Goal: Task Accomplishment & Management: Complete application form

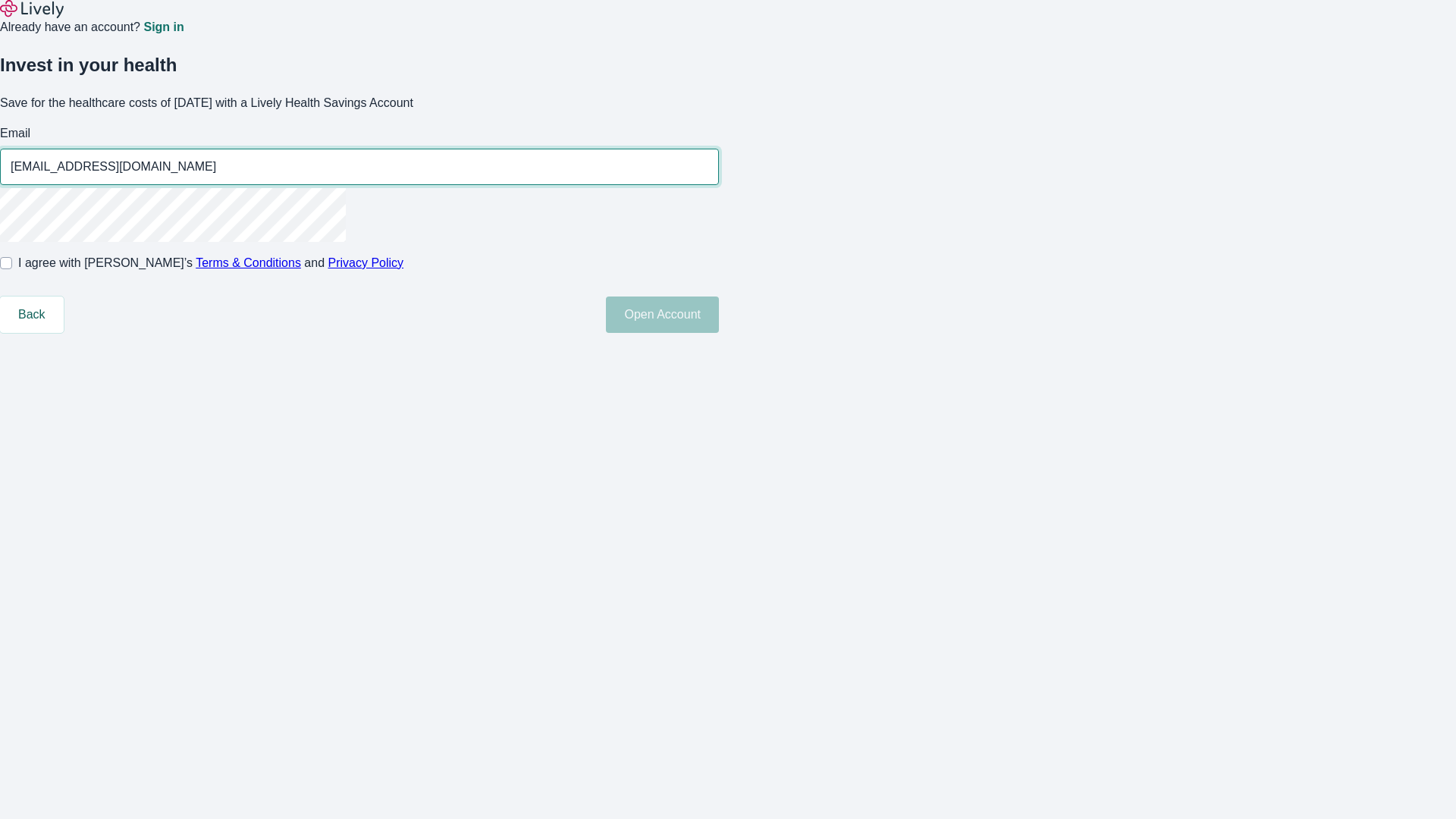
type input "[EMAIL_ADDRESS][DOMAIN_NAME]"
click at [12, 269] on input "I agree with Lively’s Terms & Conditions and Privacy Policy" at bounding box center [5, 262] width 12 height 12
checkbox input "true"
click at [719, 333] on button "Open Account" at bounding box center [662, 315] width 113 height 36
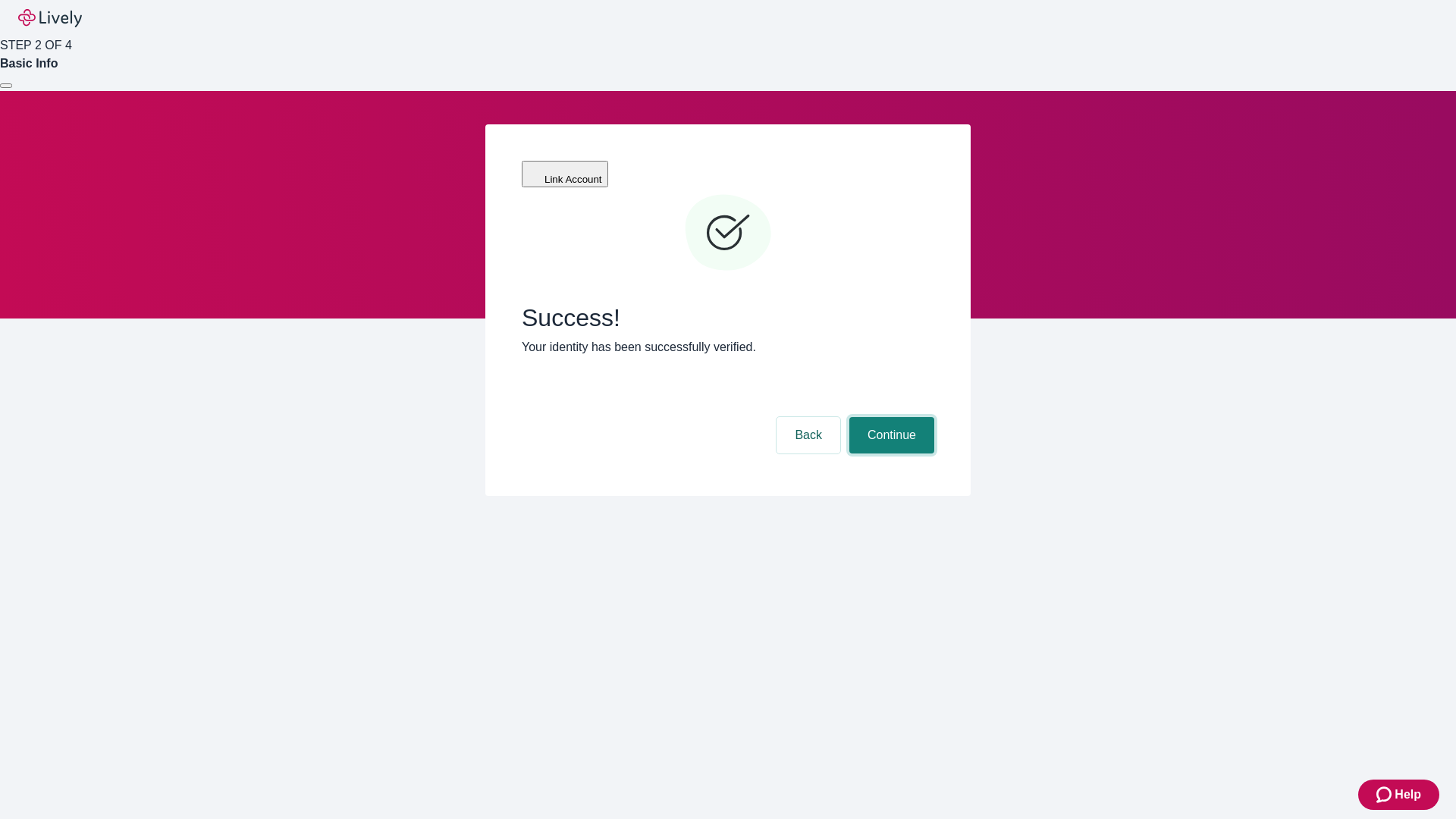
click at [889, 417] on button "Continue" at bounding box center [892, 435] width 85 height 36
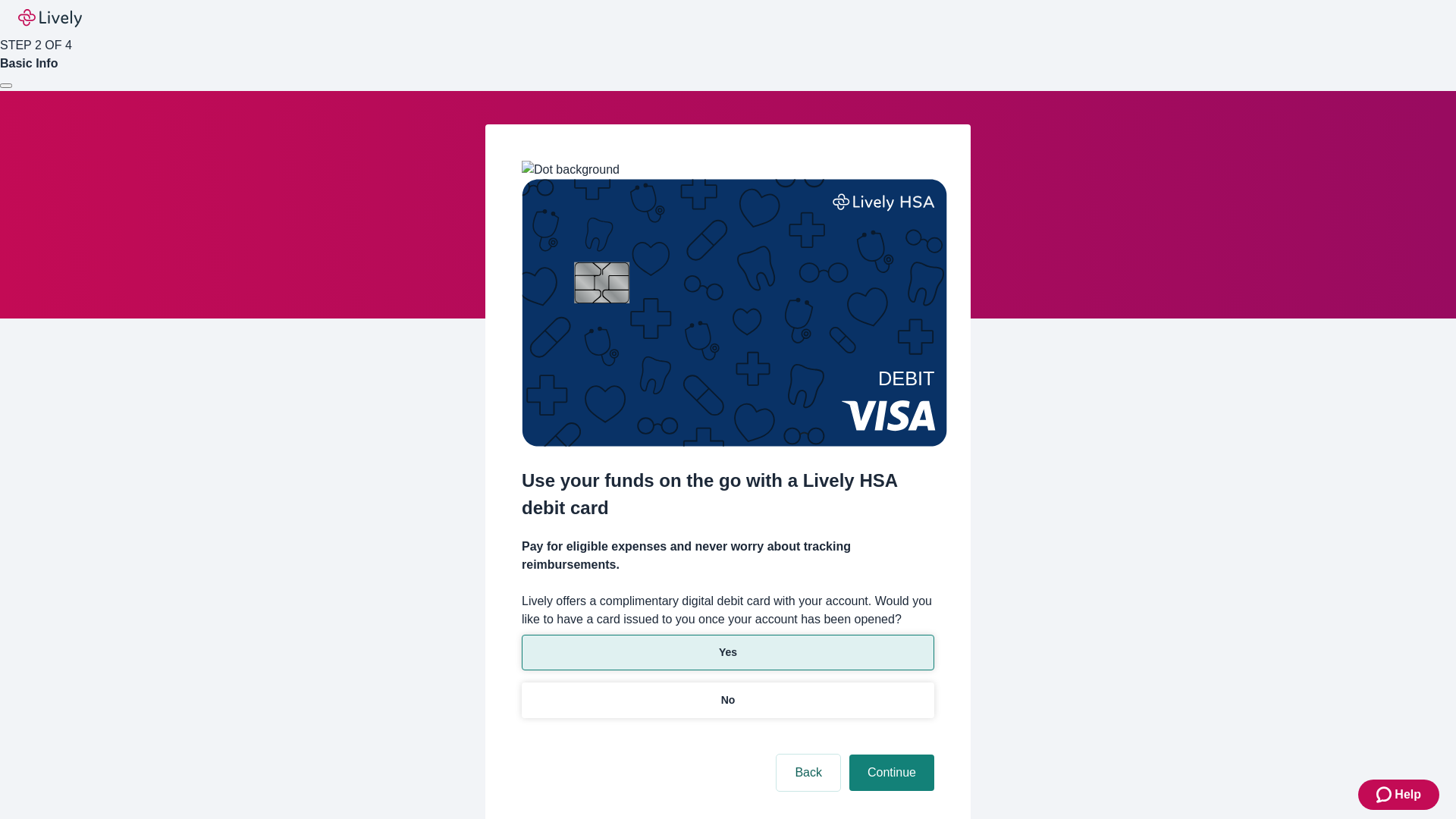
click at [727, 645] on p "Yes" at bounding box center [728, 653] width 18 height 16
click at [889, 755] on button "Continue" at bounding box center [892, 773] width 85 height 36
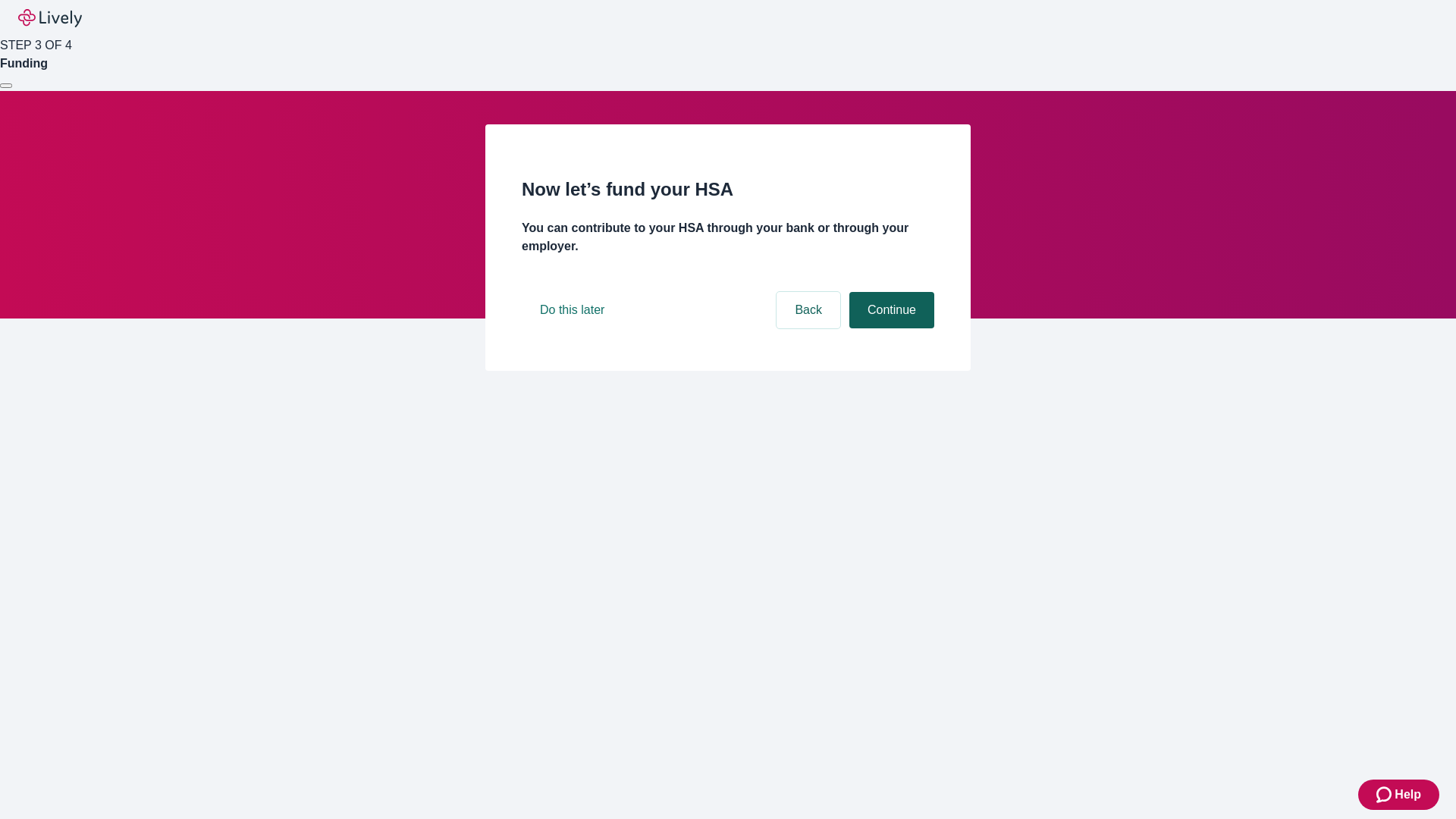
click at [889, 328] on button "Continue" at bounding box center [892, 310] width 85 height 36
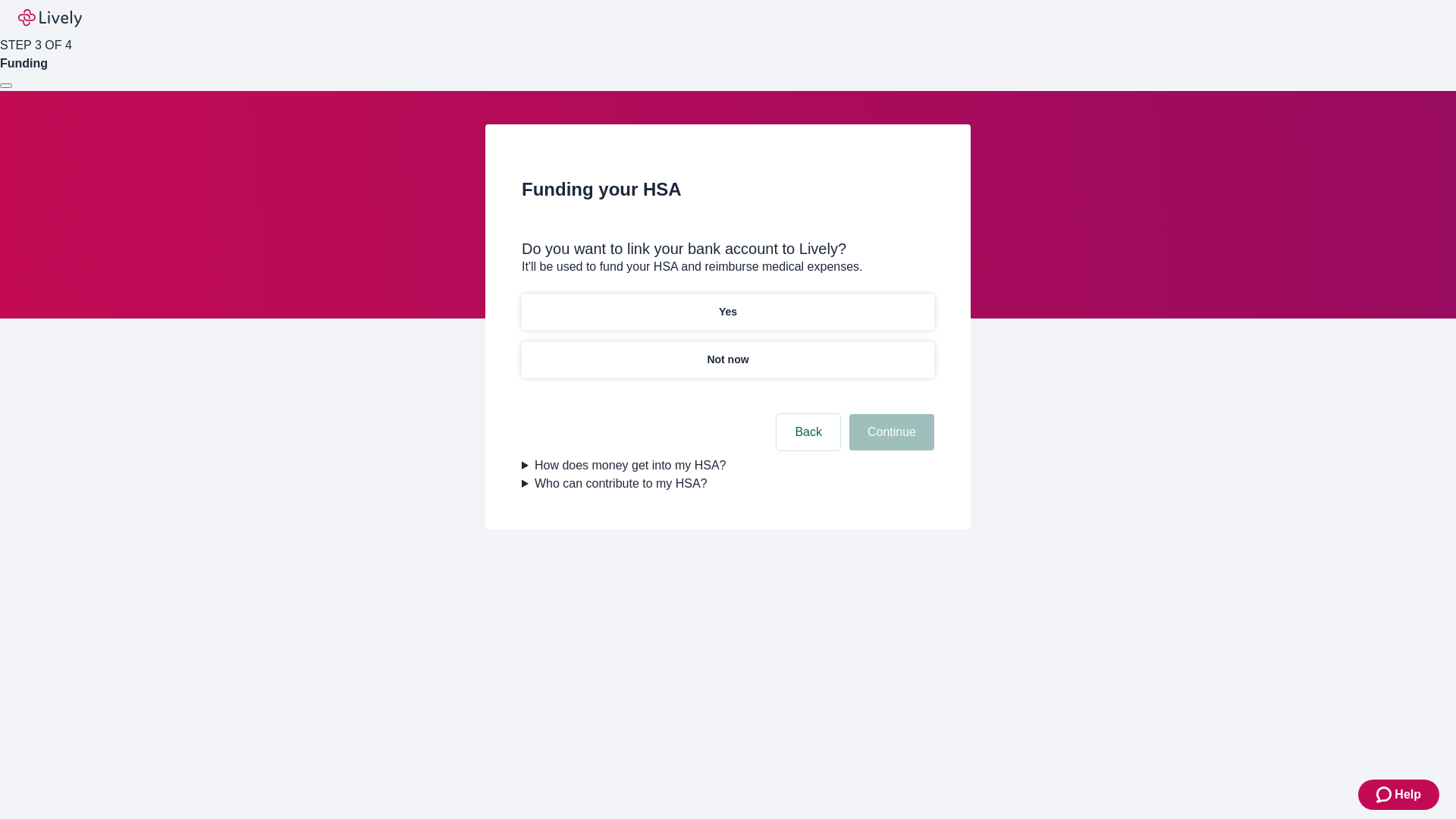
click at [727, 352] on p "Not now" at bounding box center [727, 360] width 42 height 16
click at [889, 441] on button "Continue" at bounding box center [892, 432] width 85 height 36
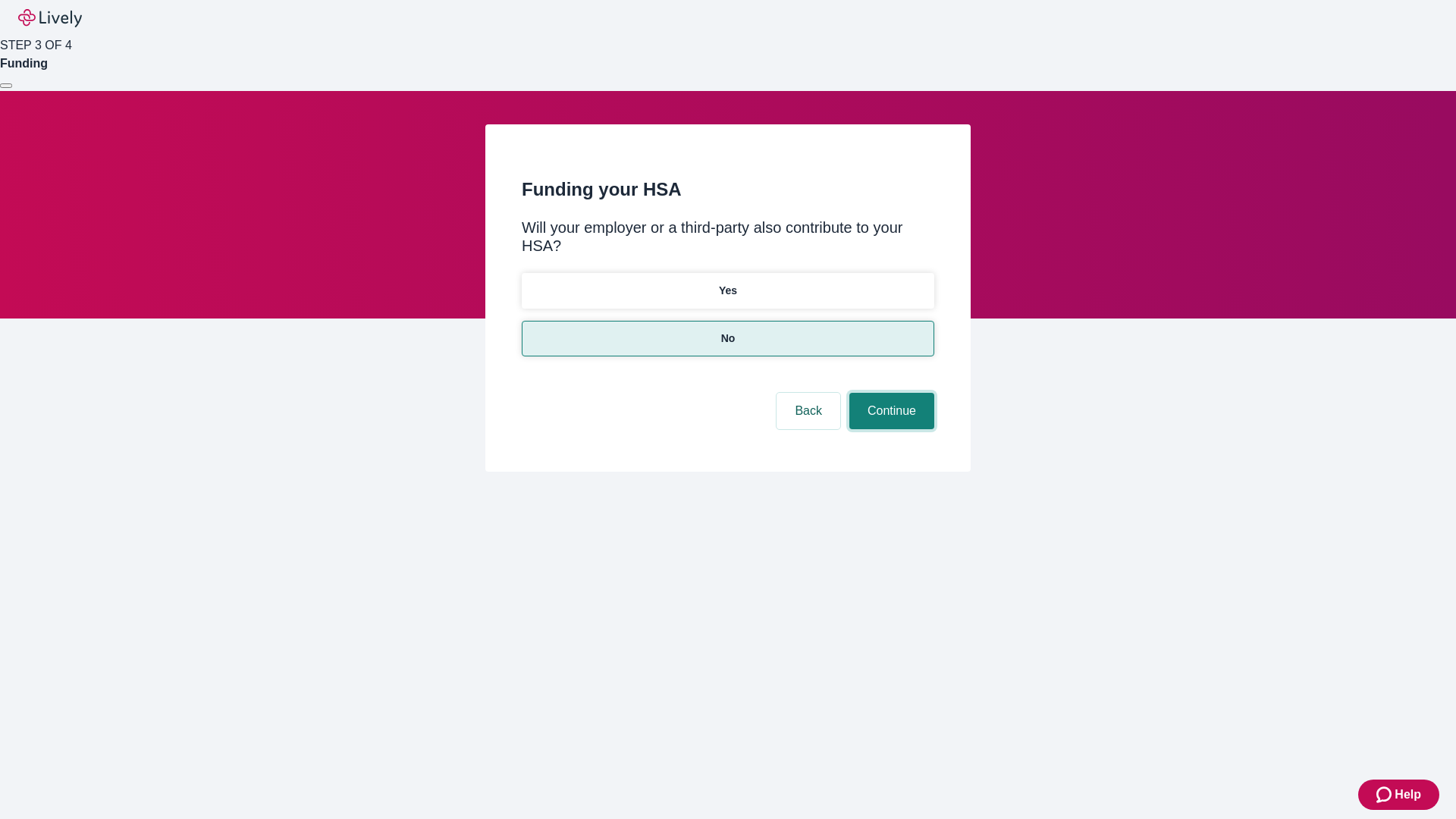
click at [889, 393] on button "Continue" at bounding box center [892, 411] width 85 height 36
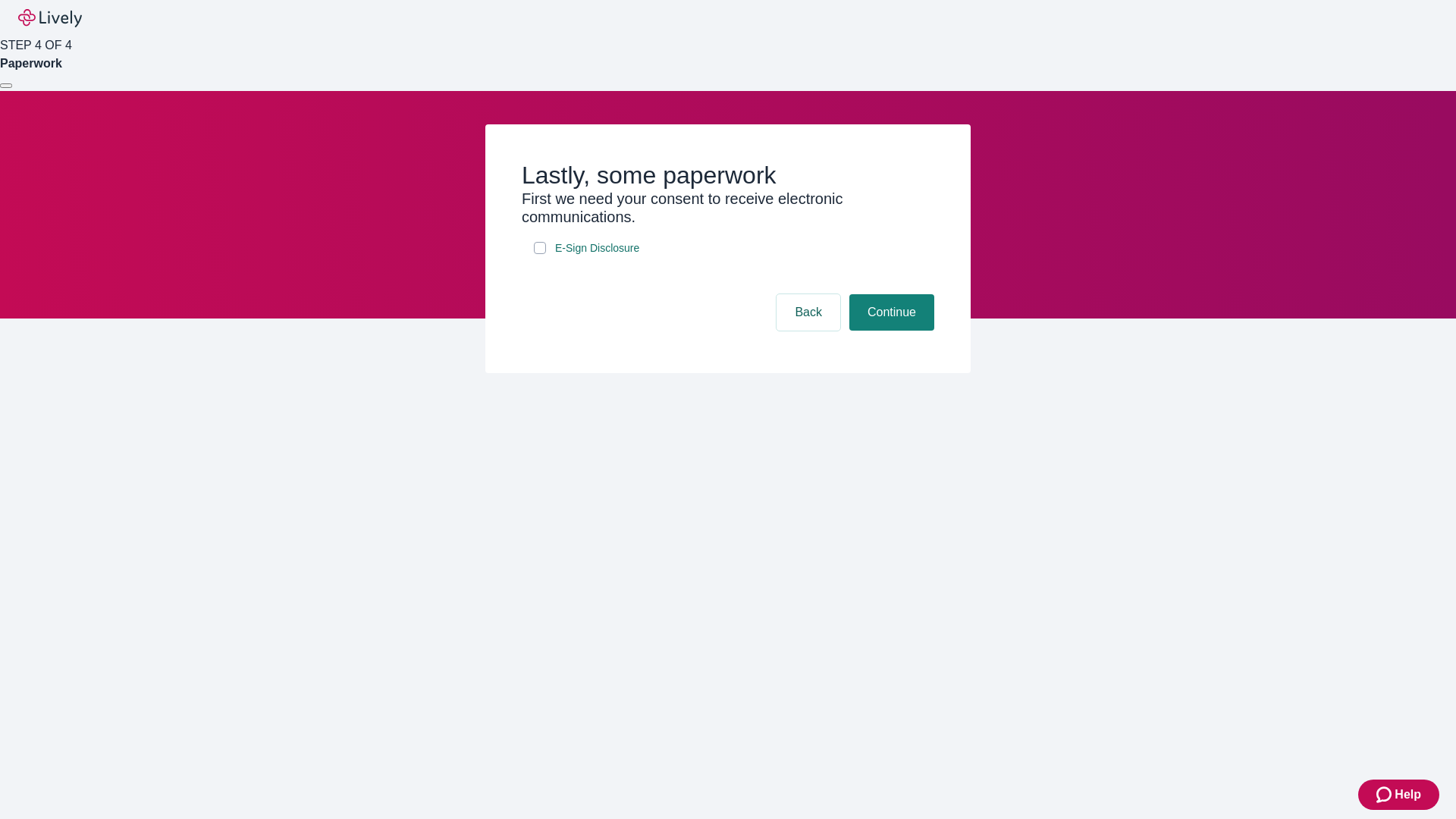
click at [540, 254] on input "E-Sign Disclosure" at bounding box center [539, 247] width 12 height 12
checkbox input "true"
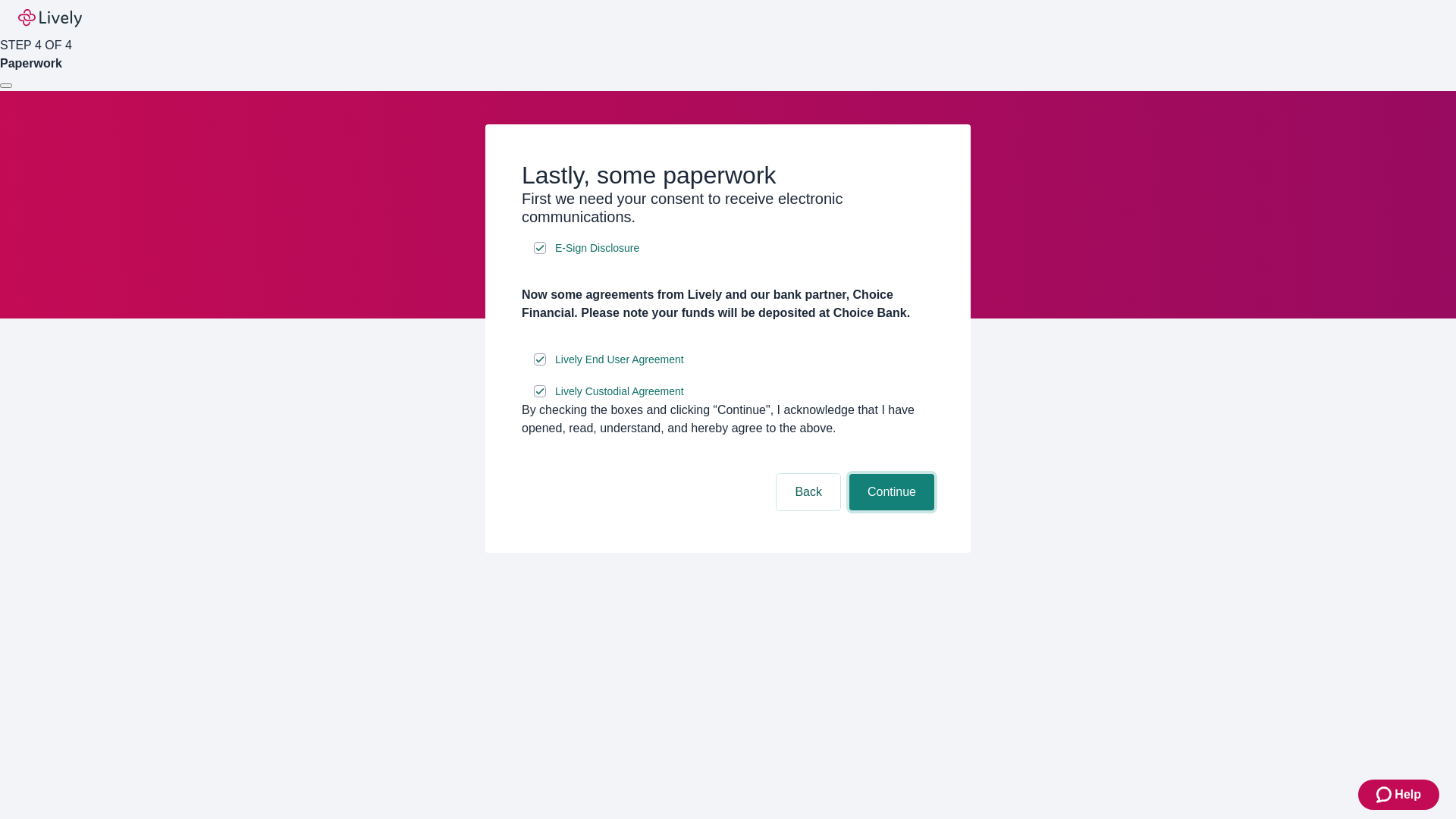
click at [889, 510] on button "Continue" at bounding box center [892, 492] width 85 height 36
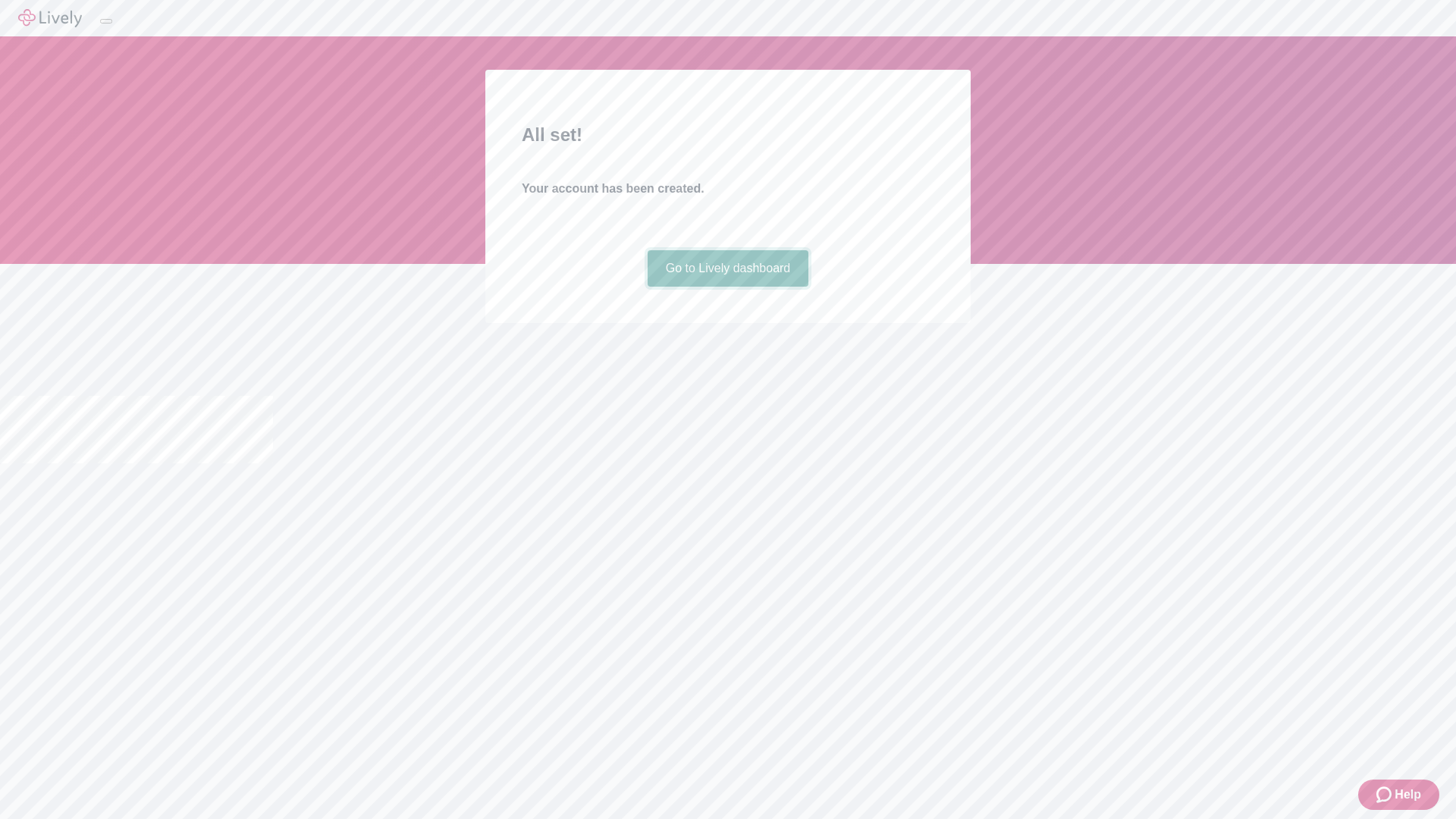
click at [727, 287] on link "Go to Lively dashboard" at bounding box center [728, 269] width 162 height 36
